Goal: Transaction & Acquisition: Subscribe to service/newsletter

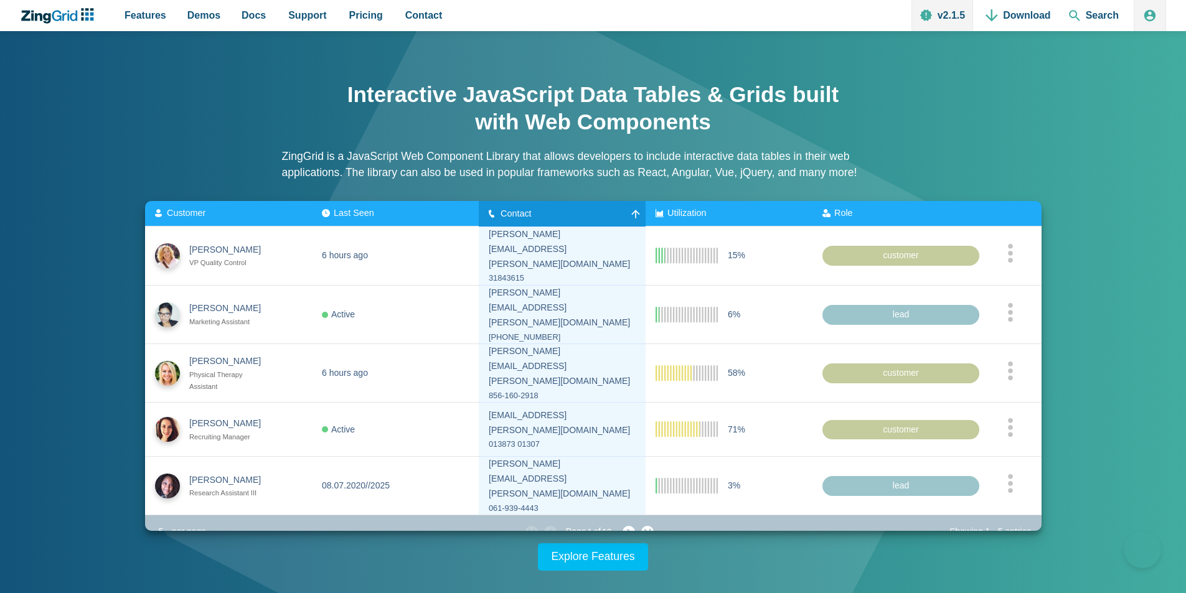
click at [503, 213] on span "Contact" at bounding box center [516, 213] width 31 height 10
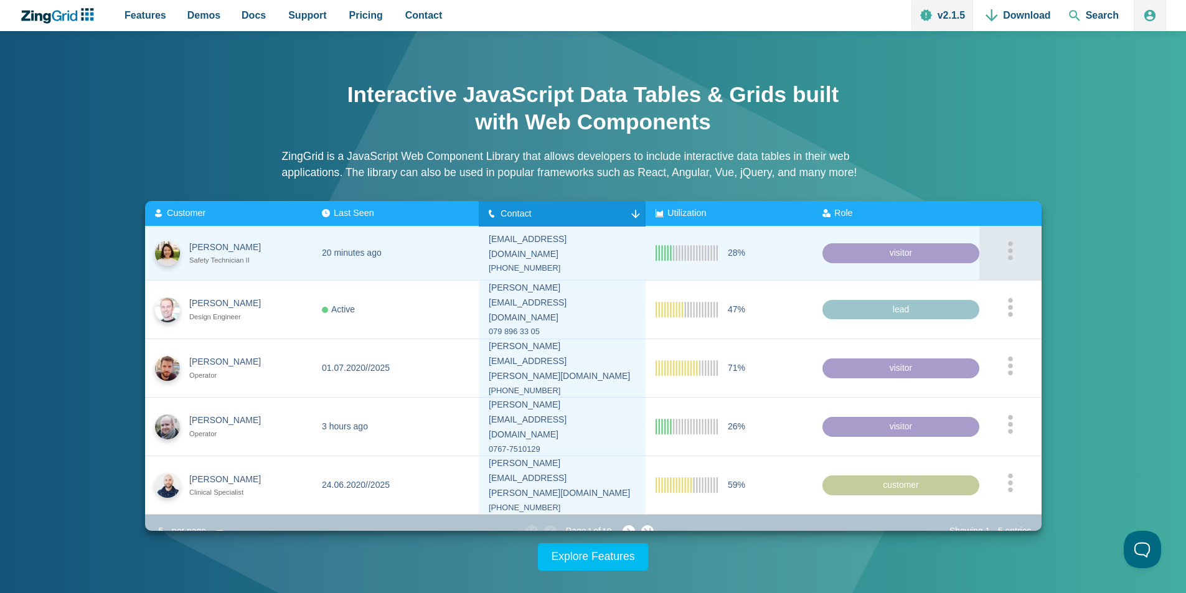
click at [1007, 252] on div "App Content" at bounding box center [1011, 254] width 42 height 24
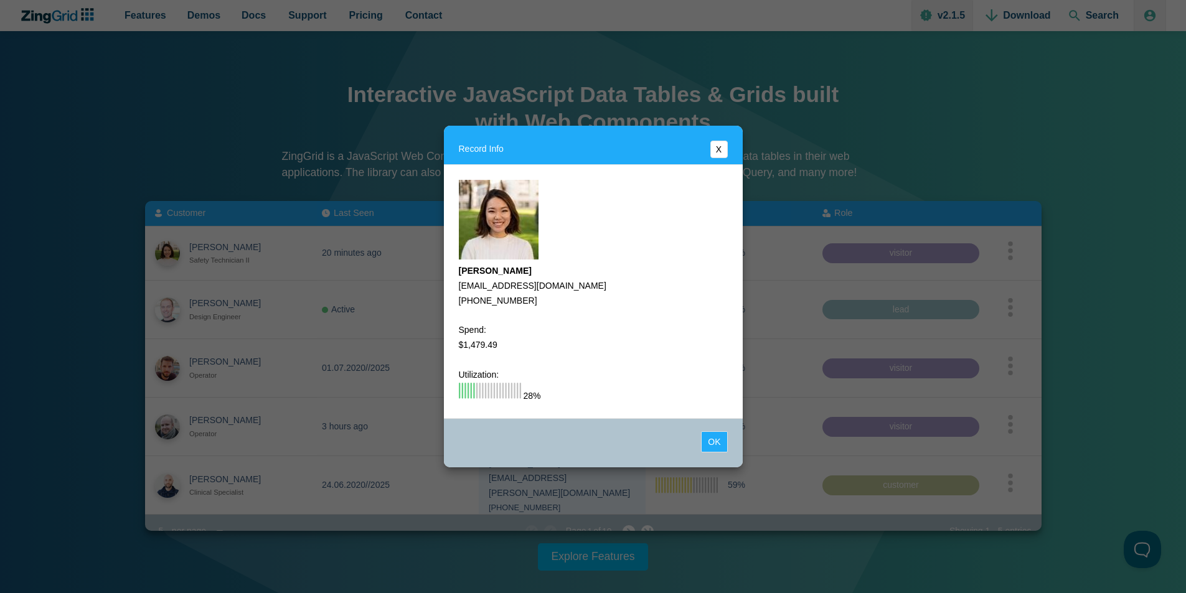
click at [721, 151] on button "X" at bounding box center [719, 149] width 17 height 17
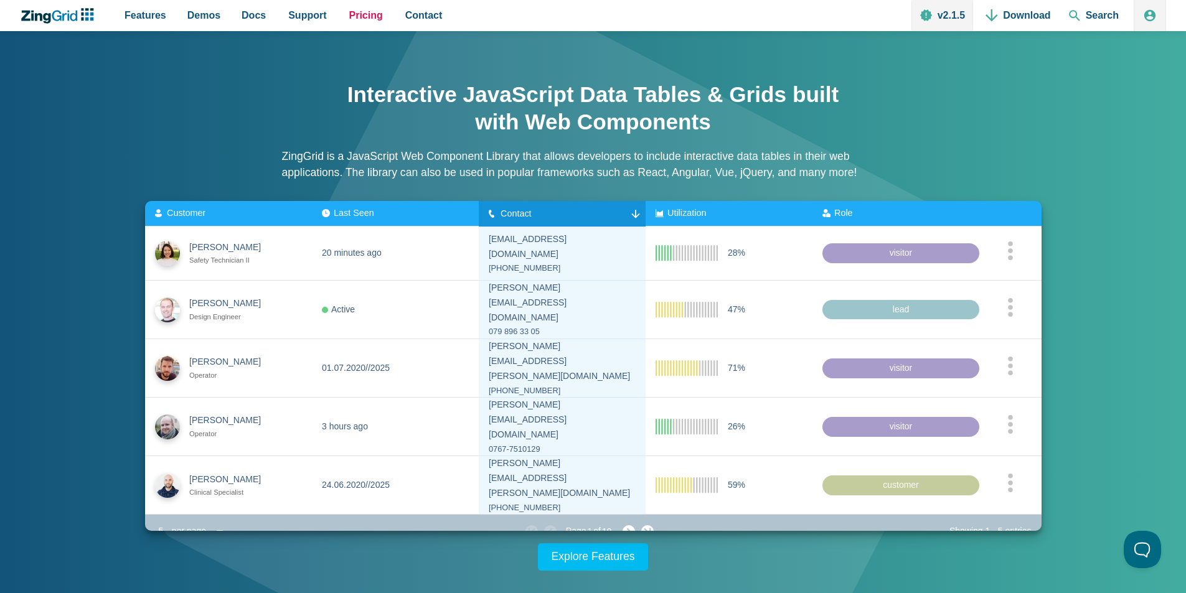
click at [349, 19] on span "Pricing" at bounding box center [366, 15] width 34 height 17
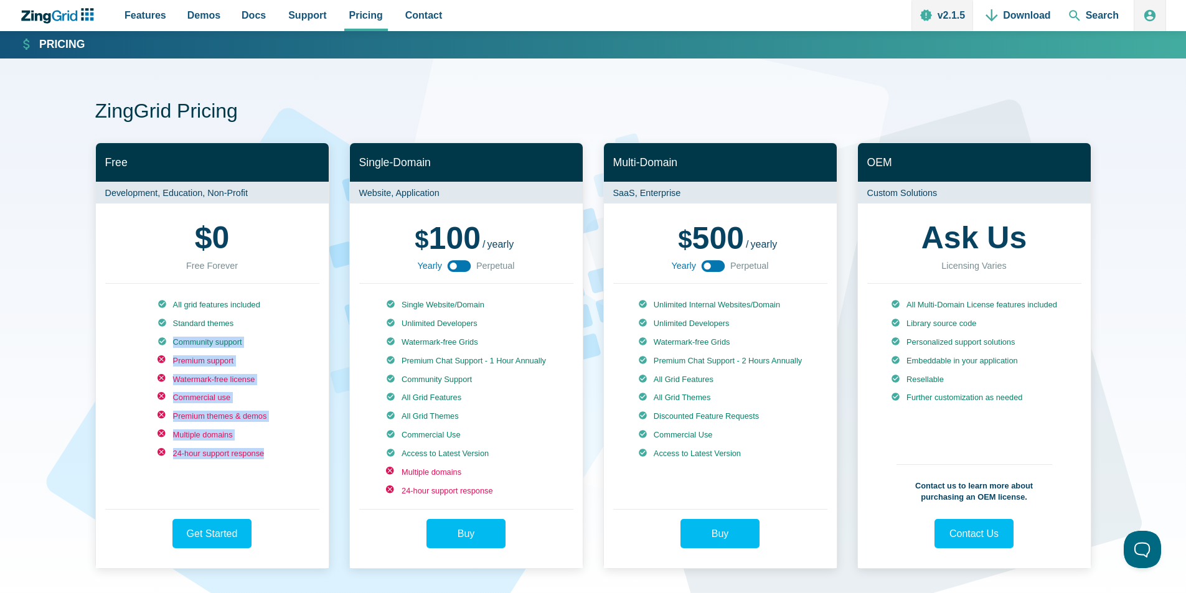
drag, startPoint x: 273, startPoint y: 446, endPoint x: 125, endPoint y: 318, distance: 196.9
click at [125, 318] on div "All grid features included Standard themes Community support Premium support Wa…" at bounding box center [212, 396] width 214 height 225
